Goal: Task Accomplishment & Management: Complete application form

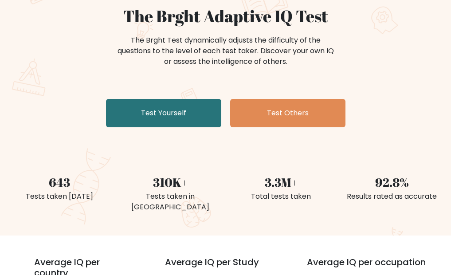
scroll to position [89, 0]
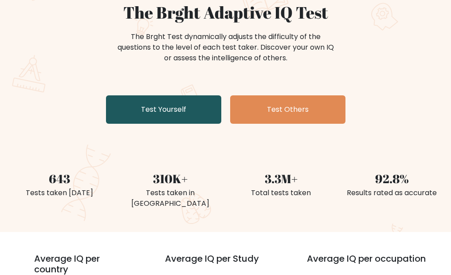
click at [162, 109] on link "Test Yourself" at bounding box center [163, 109] width 115 height 28
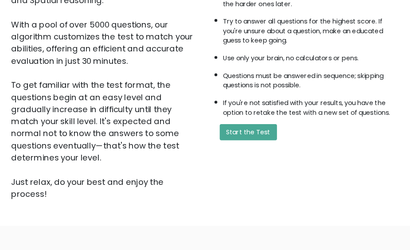
scroll to position [160, 0]
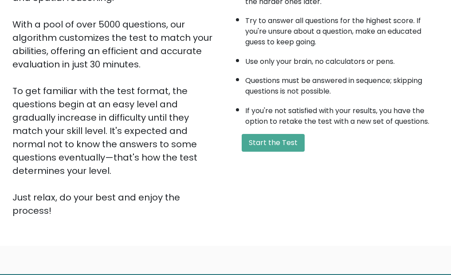
click at [263, 152] on div "A few things before you start: The test has 40 questions and needs to be finish…" at bounding box center [335, 75] width 219 height 286
click at [262, 149] on button "Start the Test" at bounding box center [273, 143] width 63 height 18
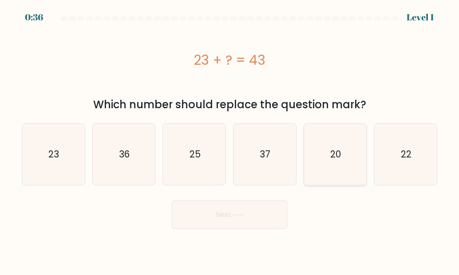
click at [320, 142] on icon "20" at bounding box center [334, 154] width 61 height 61
click at [230, 140] on input "e. 20" at bounding box center [229, 138] width 0 height 2
radio input "true"
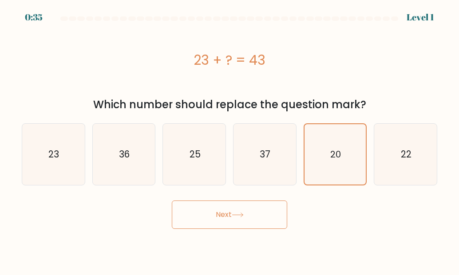
click at [221, 213] on button "Next" at bounding box center [229, 214] width 115 height 28
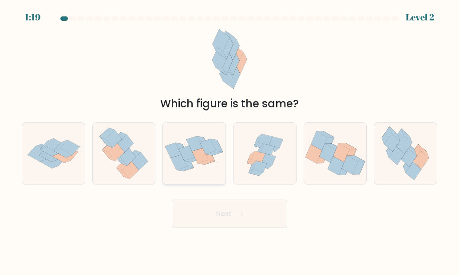
click at [202, 140] on icon at bounding box center [203, 142] width 12 height 13
click at [229, 140] on input "c." at bounding box center [229, 138] width 0 height 2
radio input "true"
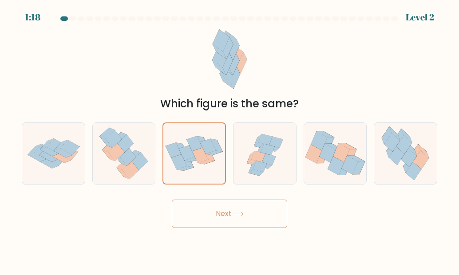
click at [216, 216] on button "Next" at bounding box center [229, 214] width 115 height 28
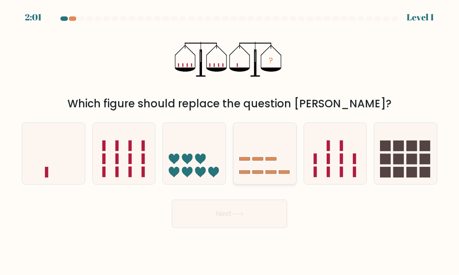
click at [261, 149] on icon at bounding box center [264, 153] width 63 height 52
click at [230, 140] on input "d." at bounding box center [229, 138] width 0 height 2
radio input "true"
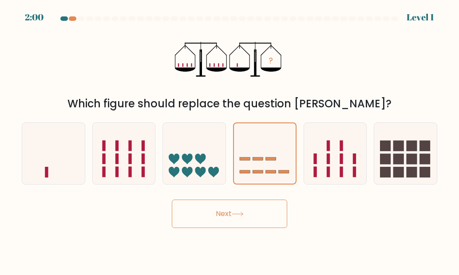
click at [217, 224] on button "Next" at bounding box center [229, 214] width 115 height 28
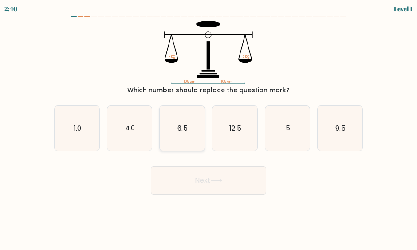
click at [180, 136] on icon "6.5" at bounding box center [182, 128] width 45 height 45
click at [208, 127] on input "c. 6.5" at bounding box center [208, 126] width 0 height 2
radio input "true"
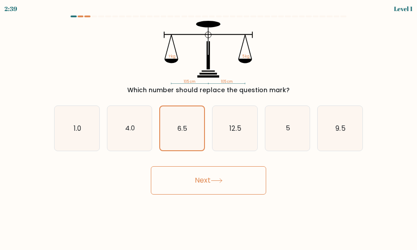
click at [198, 171] on button "Next" at bounding box center [208, 180] width 115 height 28
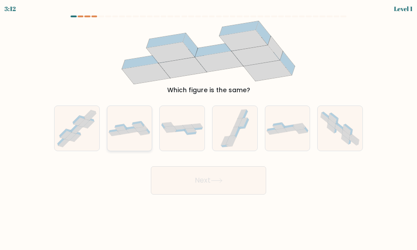
click at [115, 130] on icon at bounding box center [113, 131] width 9 height 4
click at [208, 127] on input "b." at bounding box center [208, 126] width 0 height 2
radio input "true"
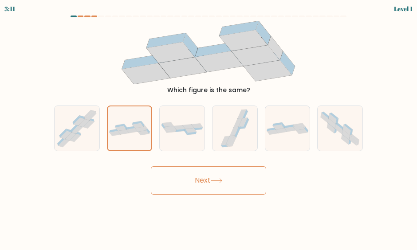
click at [223, 182] on icon at bounding box center [217, 180] width 12 height 5
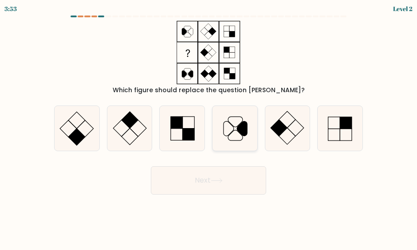
click at [224, 135] on icon at bounding box center [229, 129] width 10 height 15
click at [209, 127] on input "d." at bounding box center [208, 126] width 0 height 2
radio input "true"
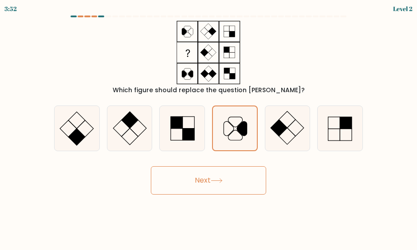
click at [227, 183] on button "Next" at bounding box center [208, 180] width 115 height 28
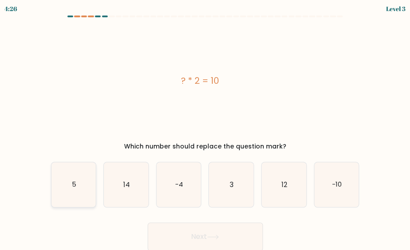
click at [72, 179] on icon "5" at bounding box center [73, 184] width 45 height 45
click at [205, 127] on input "a. 5" at bounding box center [205, 126] width 0 height 2
radio input "true"
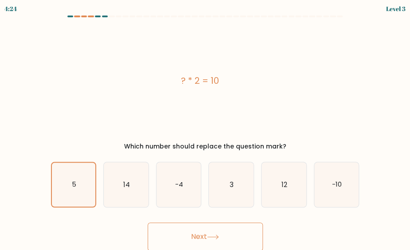
click at [204, 247] on button "Next" at bounding box center [205, 237] width 115 height 28
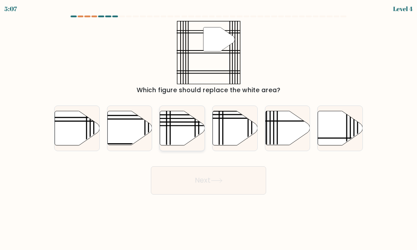
click at [191, 141] on icon at bounding box center [182, 128] width 45 height 35
click at [208, 127] on input "c." at bounding box center [208, 126] width 0 height 2
radio input "true"
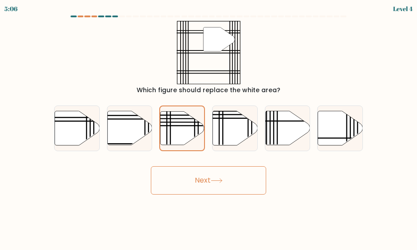
click at [210, 180] on button "Next" at bounding box center [208, 180] width 115 height 28
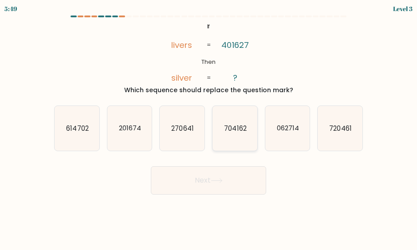
click at [228, 129] on text "704162" at bounding box center [235, 128] width 22 height 9
click at [209, 127] on input "d. 704162" at bounding box center [208, 126] width 0 height 2
radio input "true"
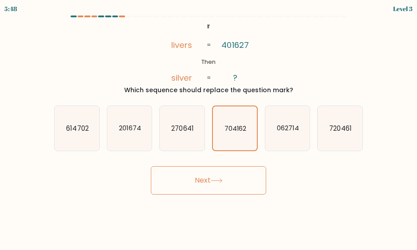
click at [233, 177] on button "Next" at bounding box center [208, 180] width 115 height 28
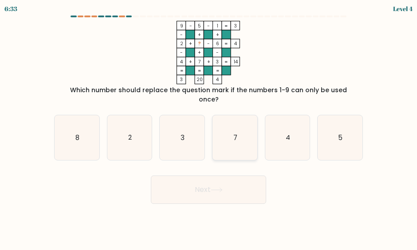
click at [236, 136] on icon "7" at bounding box center [234, 137] width 45 height 45
click at [209, 127] on input "d. 7" at bounding box center [208, 126] width 0 height 2
radio input "true"
click at [234, 176] on button "Next" at bounding box center [208, 190] width 115 height 28
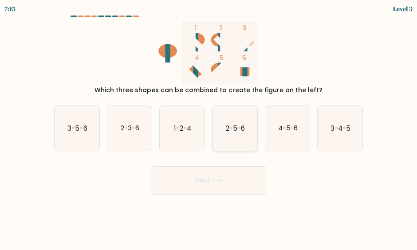
click at [254, 117] on icon "2-5-6" at bounding box center [234, 128] width 45 height 45
click at [209, 125] on input "d. 2-5-6" at bounding box center [208, 126] width 0 height 2
radio input "true"
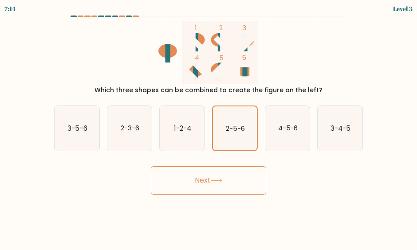
click at [246, 176] on button "Next" at bounding box center [208, 180] width 115 height 28
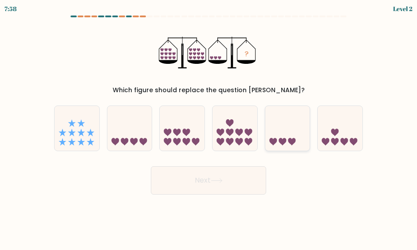
click at [276, 118] on icon at bounding box center [287, 128] width 45 height 37
click at [209, 125] on input "e." at bounding box center [208, 126] width 0 height 2
radio input "true"
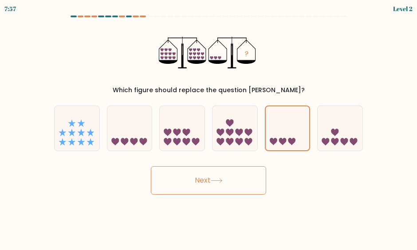
click at [253, 192] on button "Next" at bounding box center [208, 180] width 115 height 28
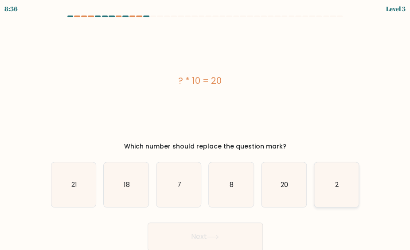
click at [340, 186] on icon "2" at bounding box center [336, 184] width 45 height 45
click at [206, 127] on input "f. 2" at bounding box center [205, 126] width 0 height 2
radio input "true"
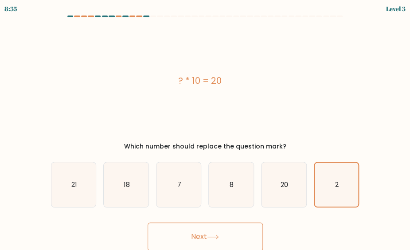
click at [251, 248] on button "Next" at bounding box center [205, 237] width 115 height 28
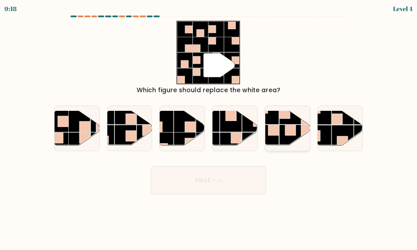
click at [281, 143] on rect at bounding box center [290, 136] width 22 height 22
click at [209, 127] on input "e." at bounding box center [208, 126] width 0 height 2
radio input "true"
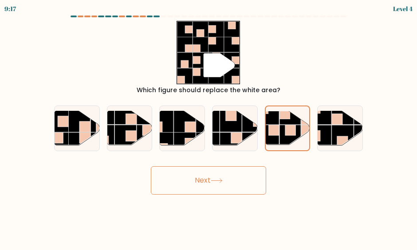
click at [250, 184] on button "Next" at bounding box center [208, 180] width 115 height 28
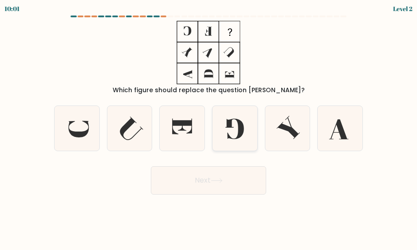
click at [221, 118] on icon at bounding box center [234, 128] width 45 height 45
click at [209, 125] on input "d." at bounding box center [208, 126] width 0 height 2
radio input "true"
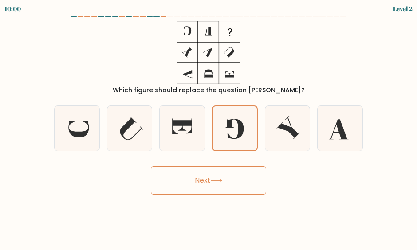
click at [238, 173] on button "Next" at bounding box center [208, 180] width 115 height 28
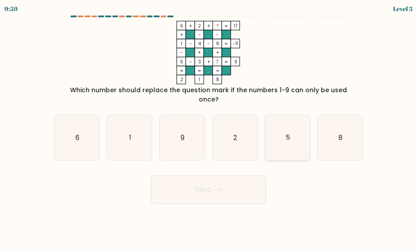
click at [274, 141] on icon "5" at bounding box center [287, 137] width 45 height 45
click at [209, 127] on input "e. 5" at bounding box center [208, 126] width 0 height 2
radio input "true"
click at [238, 184] on button "Next" at bounding box center [208, 190] width 115 height 28
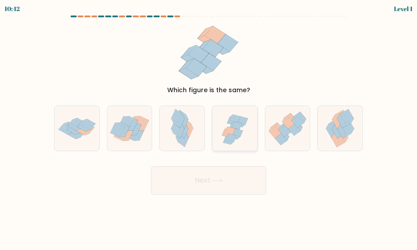
click at [240, 134] on icon at bounding box center [238, 133] width 10 height 8
click at [209, 127] on input "d." at bounding box center [208, 126] width 0 height 2
radio input "true"
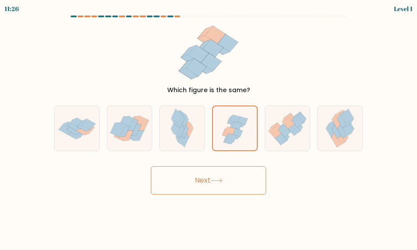
click at [239, 180] on button "Next" at bounding box center [208, 180] width 115 height 28
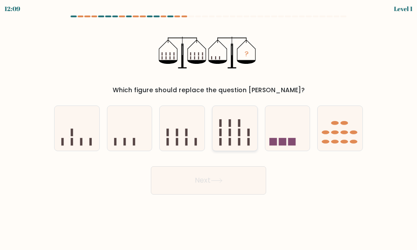
click at [232, 114] on icon at bounding box center [234, 128] width 45 height 37
click at [209, 125] on input "d." at bounding box center [208, 126] width 0 height 2
radio input "true"
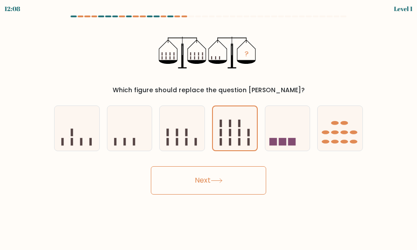
click at [235, 186] on button "Next" at bounding box center [208, 180] width 115 height 28
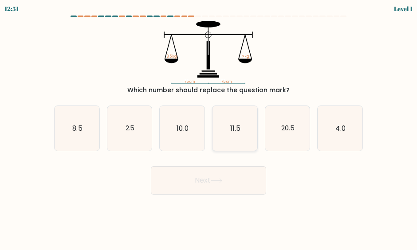
click at [236, 114] on icon "11.5" at bounding box center [234, 128] width 45 height 45
click at [209, 125] on input "d. 11.5" at bounding box center [208, 126] width 0 height 2
radio input "true"
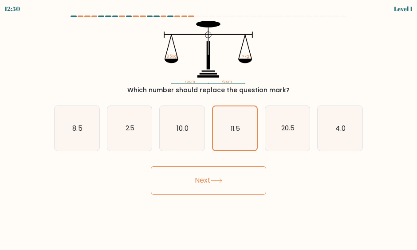
click at [246, 177] on button "Next" at bounding box center [208, 180] width 115 height 28
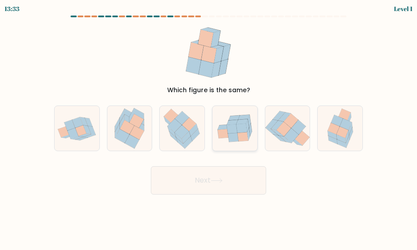
click at [231, 133] on icon at bounding box center [233, 137] width 11 height 9
click at [209, 127] on input "d." at bounding box center [208, 126] width 0 height 2
radio input "true"
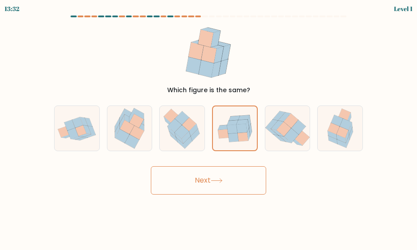
click at [243, 190] on button "Next" at bounding box center [208, 180] width 115 height 28
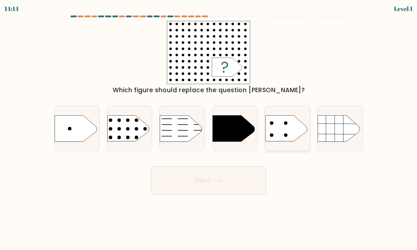
click at [291, 137] on icon at bounding box center [286, 128] width 42 height 26
click at [209, 127] on input "e." at bounding box center [208, 126] width 0 height 2
radio input "true"
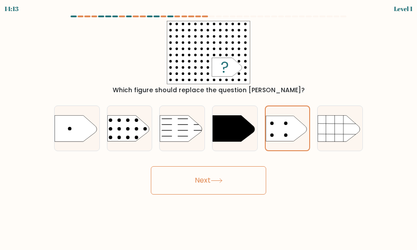
click at [244, 174] on button "Next" at bounding box center [208, 180] width 115 height 28
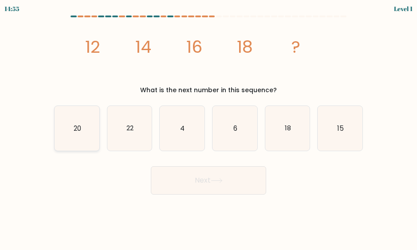
click at [81, 136] on icon "20" at bounding box center [77, 128] width 45 height 45
click at [208, 127] on input "a. 20" at bounding box center [208, 126] width 0 height 2
radio input "true"
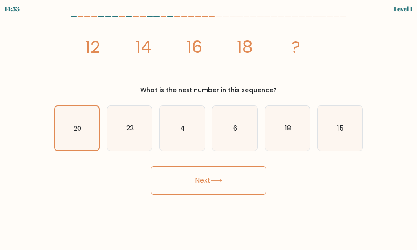
click at [188, 191] on button "Next" at bounding box center [208, 180] width 115 height 28
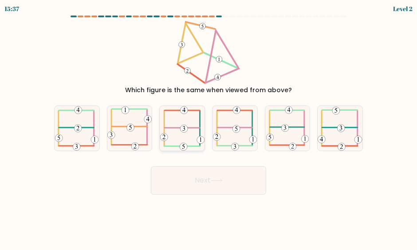
click at [182, 132] on 352 at bounding box center [184, 129] width 8 height 8
click at [208, 127] on input "c." at bounding box center [208, 126] width 0 height 2
radio input "true"
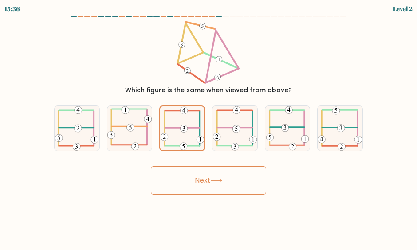
click at [216, 180] on icon at bounding box center [217, 180] width 12 height 5
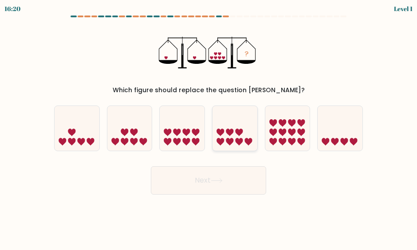
click at [234, 135] on icon at bounding box center [234, 128] width 45 height 37
click at [209, 127] on input "d." at bounding box center [208, 126] width 0 height 2
radio input "true"
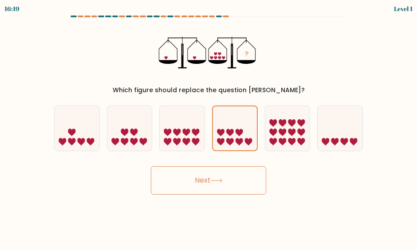
click at [241, 173] on button "Next" at bounding box center [208, 180] width 115 height 28
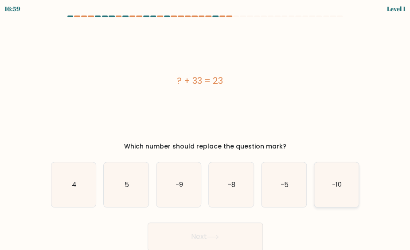
click at [338, 179] on icon "-10" at bounding box center [336, 184] width 45 height 45
click at [206, 127] on input "f. -10" at bounding box center [205, 126] width 0 height 2
radio input "true"
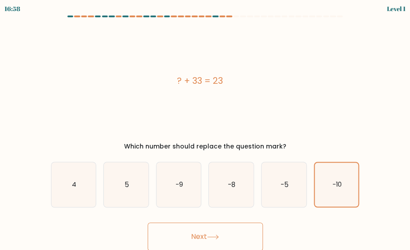
click at [231, 246] on button "Next" at bounding box center [205, 237] width 115 height 28
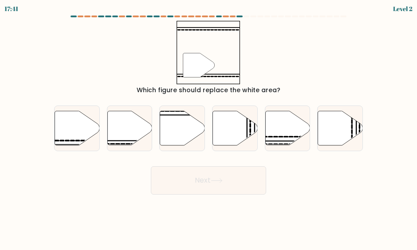
click at [207, 123] on div "c." at bounding box center [182, 129] width 53 height 46
click at [215, 142] on icon at bounding box center [234, 128] width 45 height 34
click at [209, 127] on input "d." at bounding box center [208, 126] width 0 height 2
radio input "true"
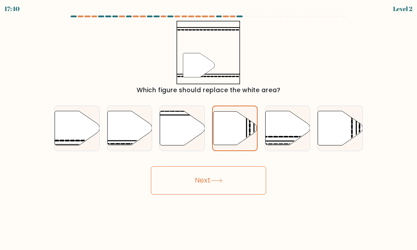
click at [221, 179] on icon at bounding box center [217, 180] width 12 height 5
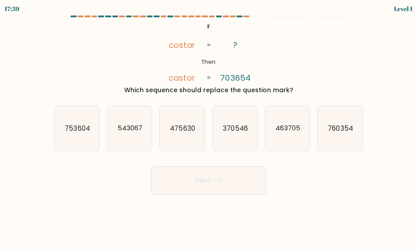
click at [221, 179] on icon at bounding box center [217, 180] width 12 height 5
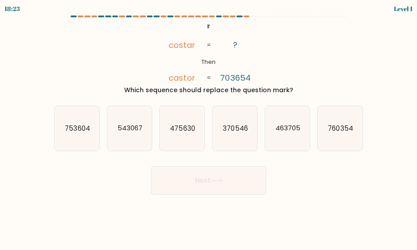
click at [221, 179] on icon at bounding box center [217, 180] width 12 height 5
click at [230, 148] on icon "370546" at bounding box center [234, 128] width 45 height 45
click at [209, 127] on input "d. 370546" at bounding box center [208, 126] width 0 height 2
radio input "true"
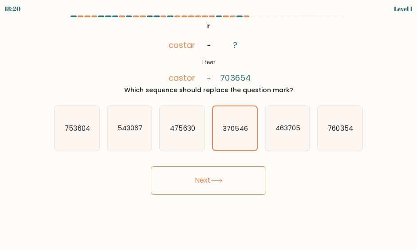
click at [242, 174] on button "Next" at bounding box center [208, 180] width 115 height 28
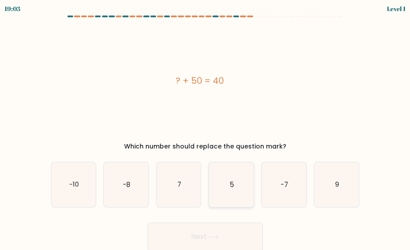
click at [248, 172] on icon "5" at bounding box center [231, 184] width 45 height 45
click at [206, 127] on input "d. 5" at bounding box center [205, 126] width 0 height 2
radio input "true"
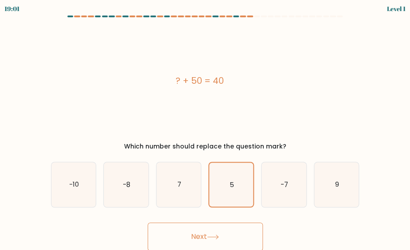
click at [243, 235] on button "Next" at bounding box center [205, 237] width 115 height 28
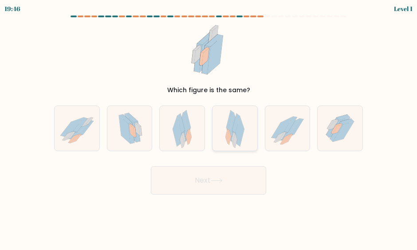
click at [221, 142] on div at bounding box center [235, 129] width 46 height 46
click at [209, 127] on input "d." at bounding box center [208, 126] width 0 height 2
radio input "true"
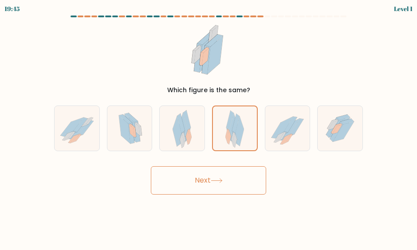
click at [222, 162] on div "Next" at bounding box center [208, 178] width 319 height 33
click at [228, 181] on button "Next" at bounding box center [208, 180] width 115 height 28
